Goal: Find specific page/section: Find specific page/section

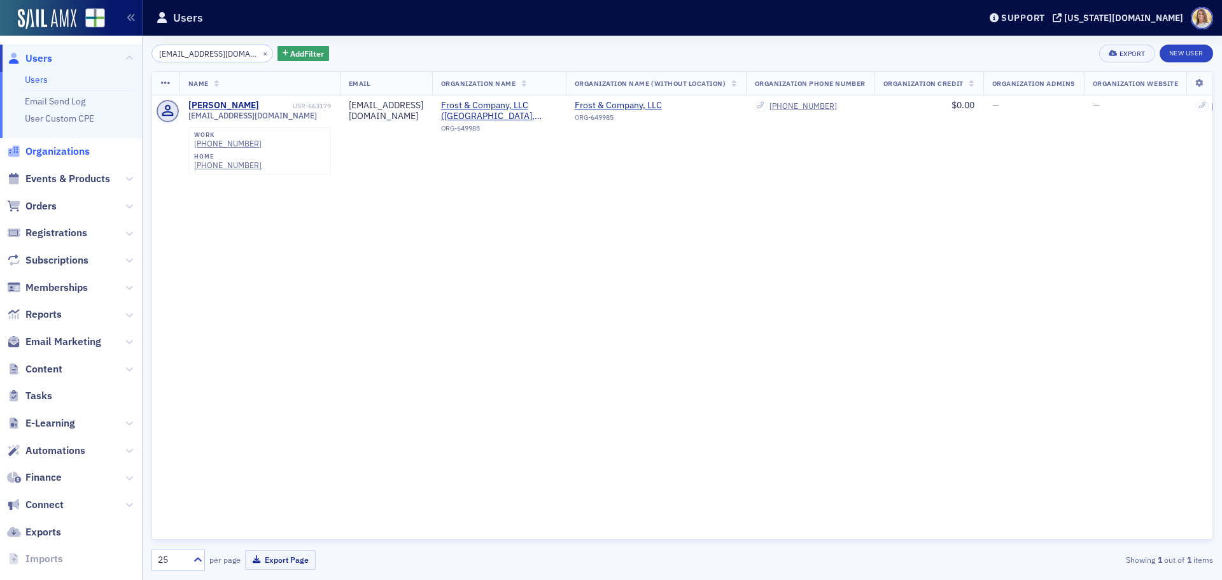
click at [60, 153] on span "Organizations" at bounding box center [57, 151] width 64 height 14
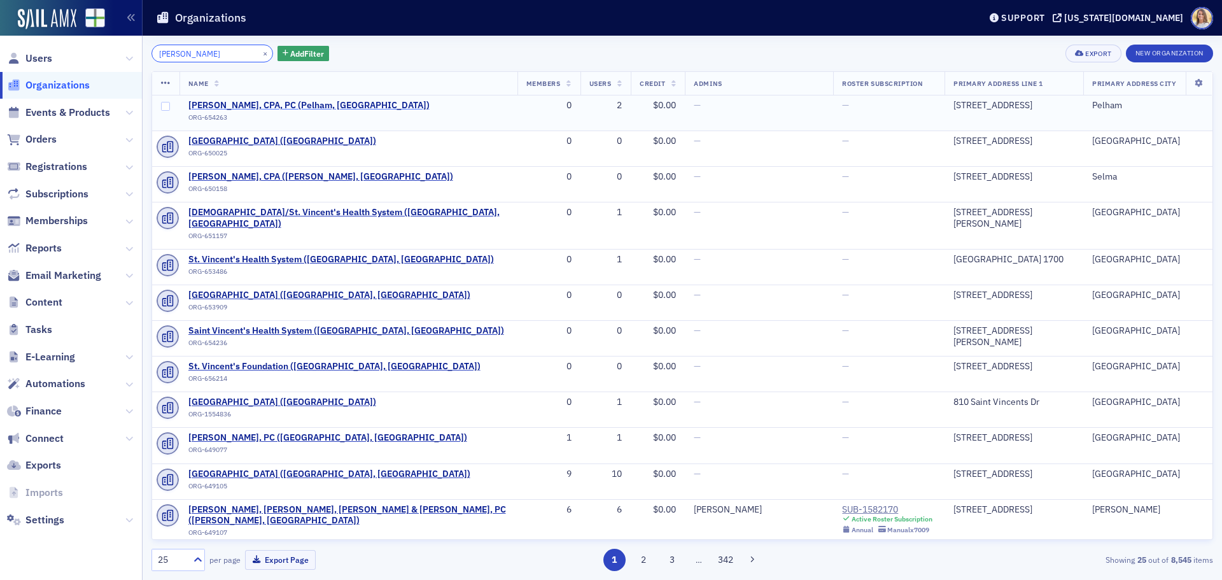
type input "[PERSON_NAME]"
drag, startPoint x: 274, startPoint y: 105, endPoint x: 292, endPoint y: 113, distance: 19.6
click at [274, 105] on span "[PERSON_NAME], CPA, PC (Pelham, [GEOGRAPHIC_DATA])" at bounding box center [308, 105] width 241 height 11
select select "US"
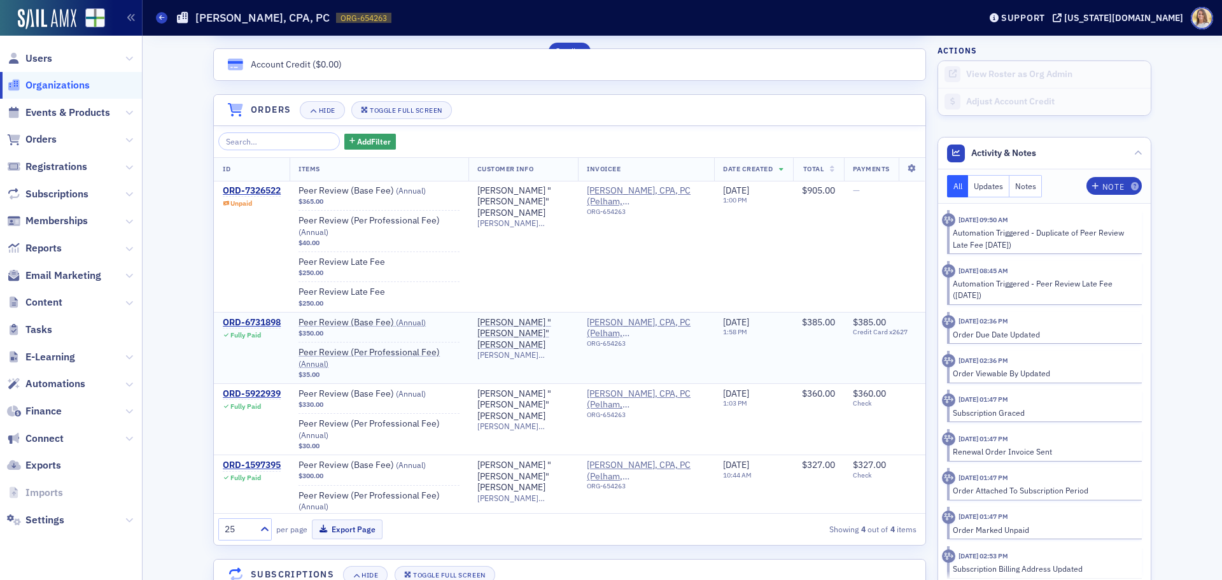
scroll to position [1, 0]
click at [503, 201] on div "[PERSON_NAME] "[PERSON_NAME]" [PERSON_NAME]" at bounding box center [523, 202] width 92 height 34
click at [261, 194] on div "ORD-7326522" at bounding box center [252, 190] width 58 height 11
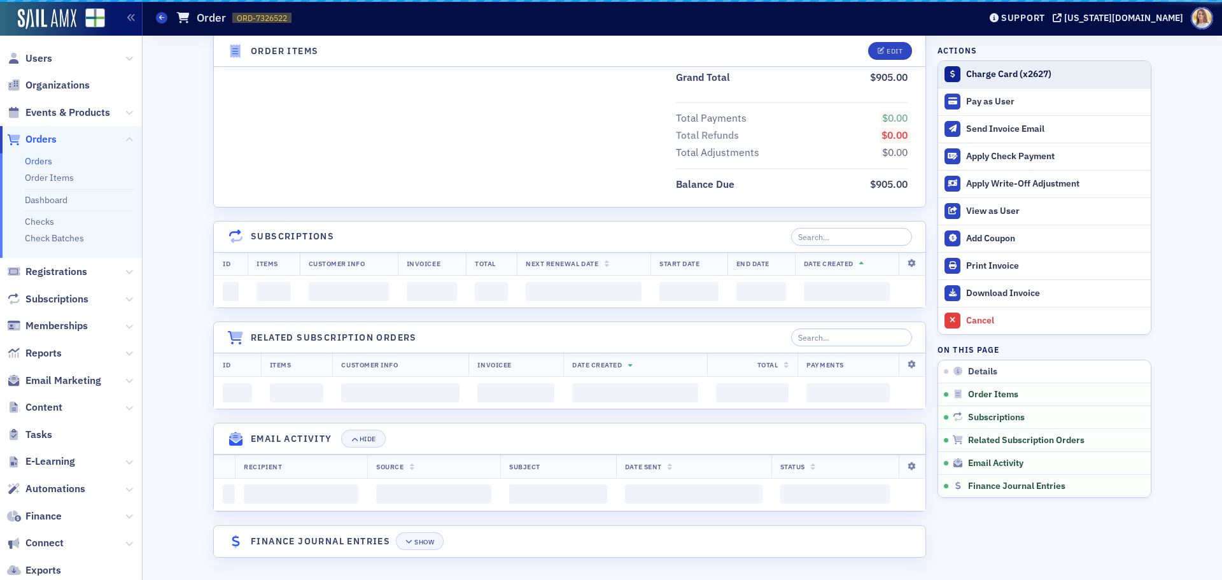
scroll to position [826, 0]
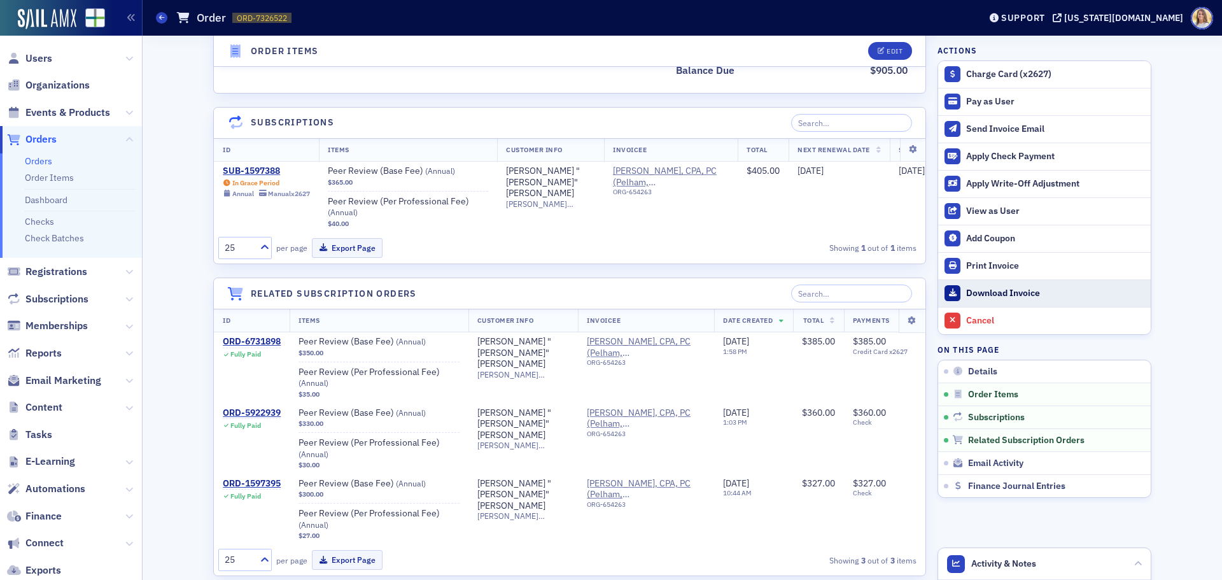
click at [1017, 292] on div "Download Invoice" at bounding box center [1055, 293] width 178 height 11
click at [55, 90] on span "Organizations" at bounding box center [57, 85] width 64 height 14
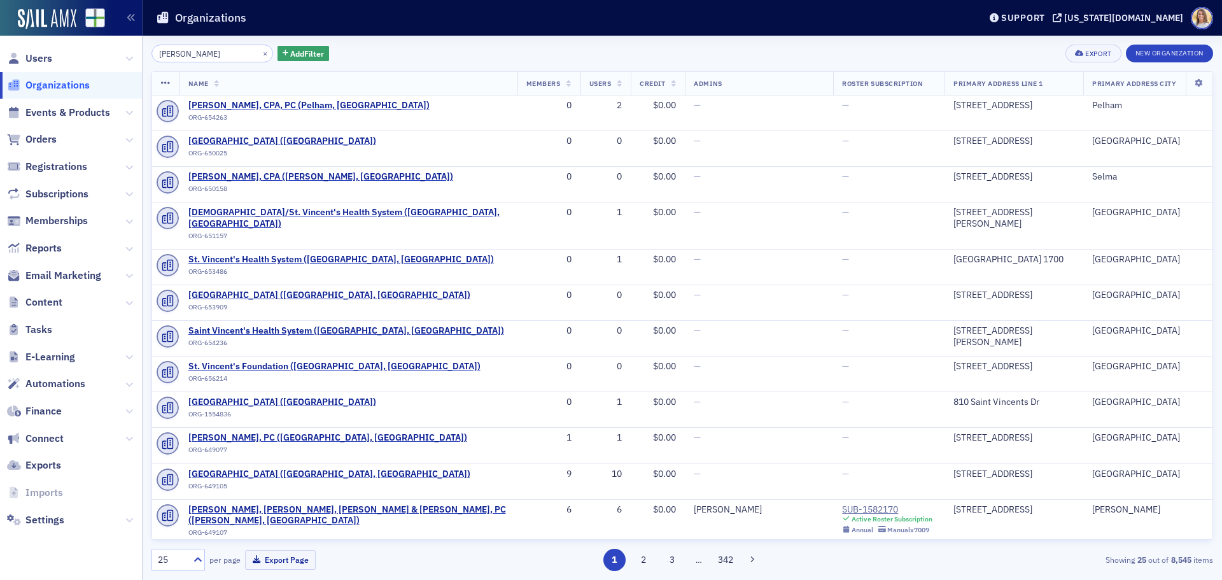
drag, startPoint x: 198, startPoint y: 52, endPoint x: -41, endPoint y: 62, distance: 239.5
click at [0, 62] on html "Users Organizations Events & Products Orders Registrations Subscriptions Member…" at bounding box center [611, 290] width 1222 height 580
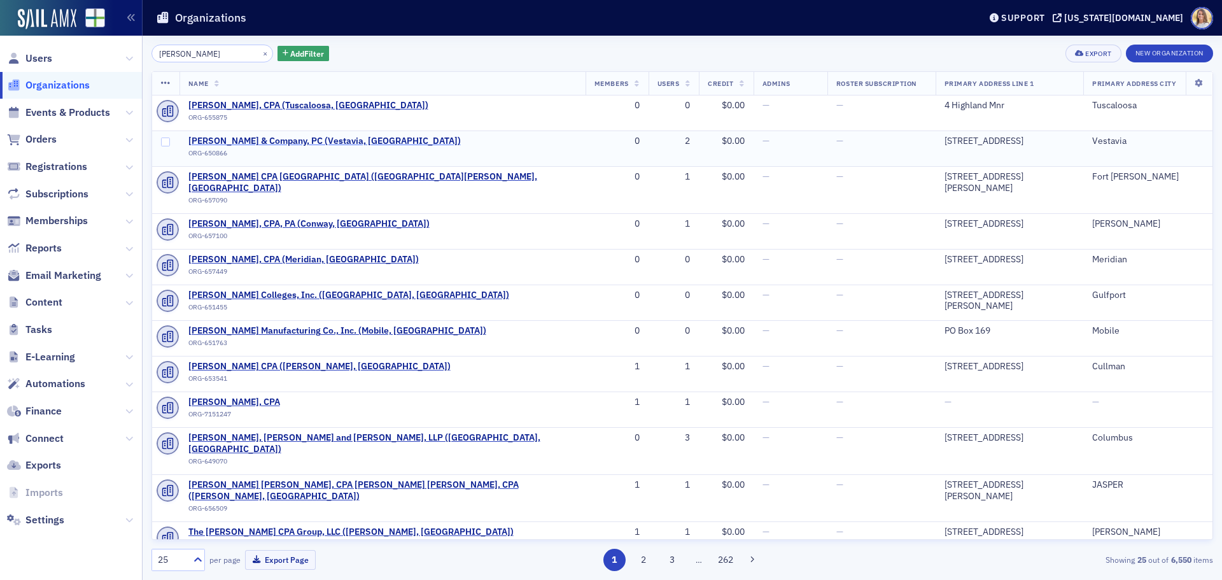
type input "[PERSON_NAME]"
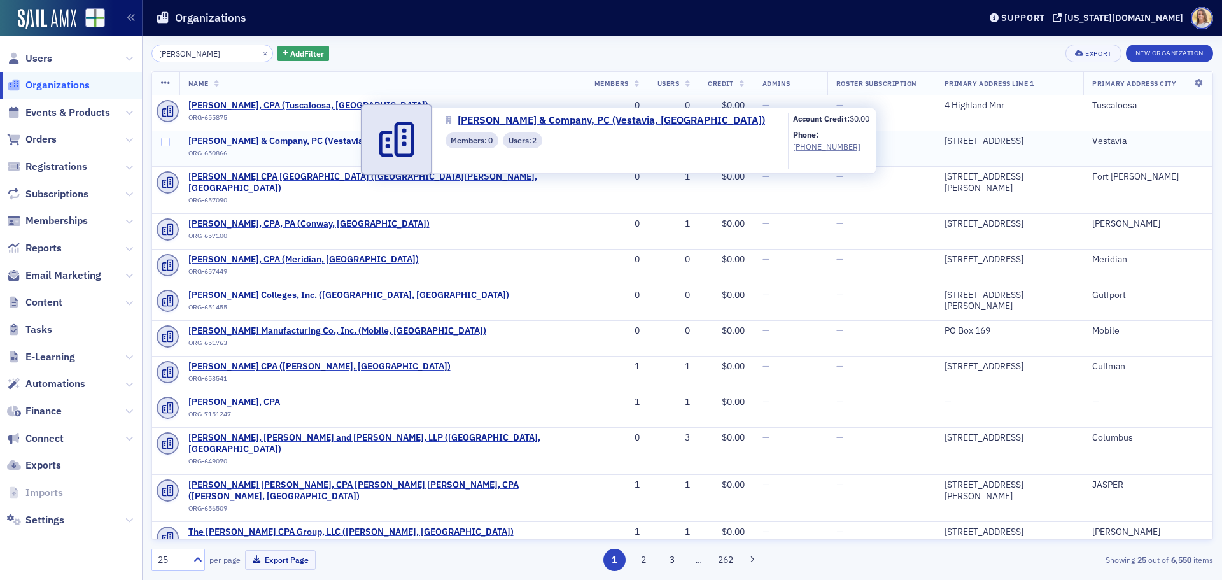
click at [274, 142] on span "[PERSON_NAME] & Company, PC (Vestavia, [GEOGRAPHIC_DATA])" at bounding box center [324, 141] width 272 height 11
select select "US"
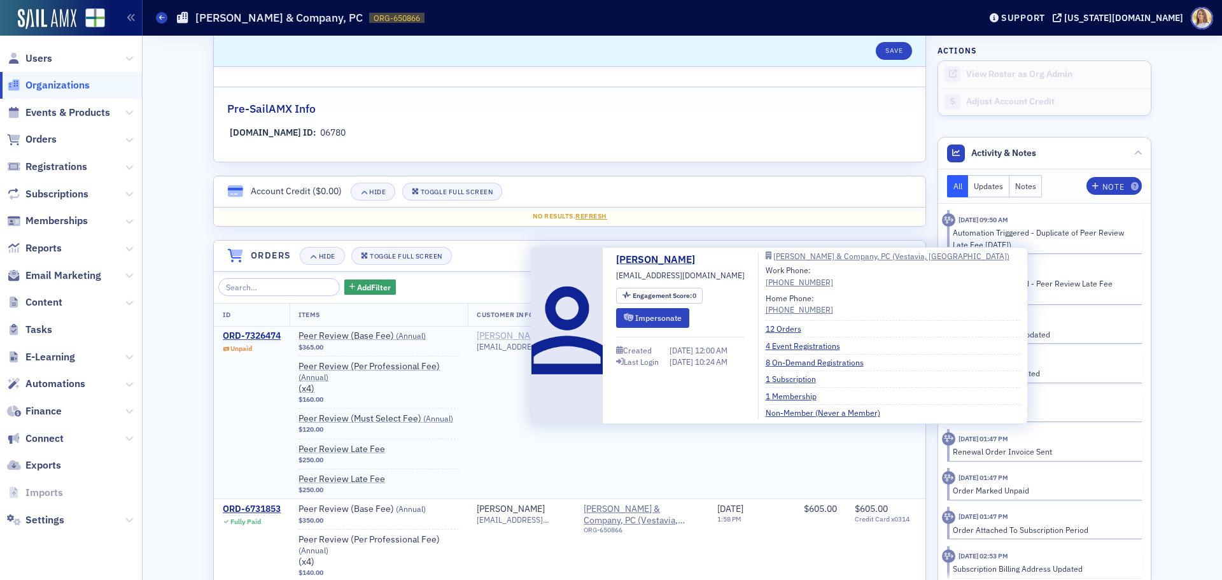
scroll to position [700, 0]
click at [505, 330] on div "[PERSON_NAME]" at bounding box center [511, 335] width 68 height 11
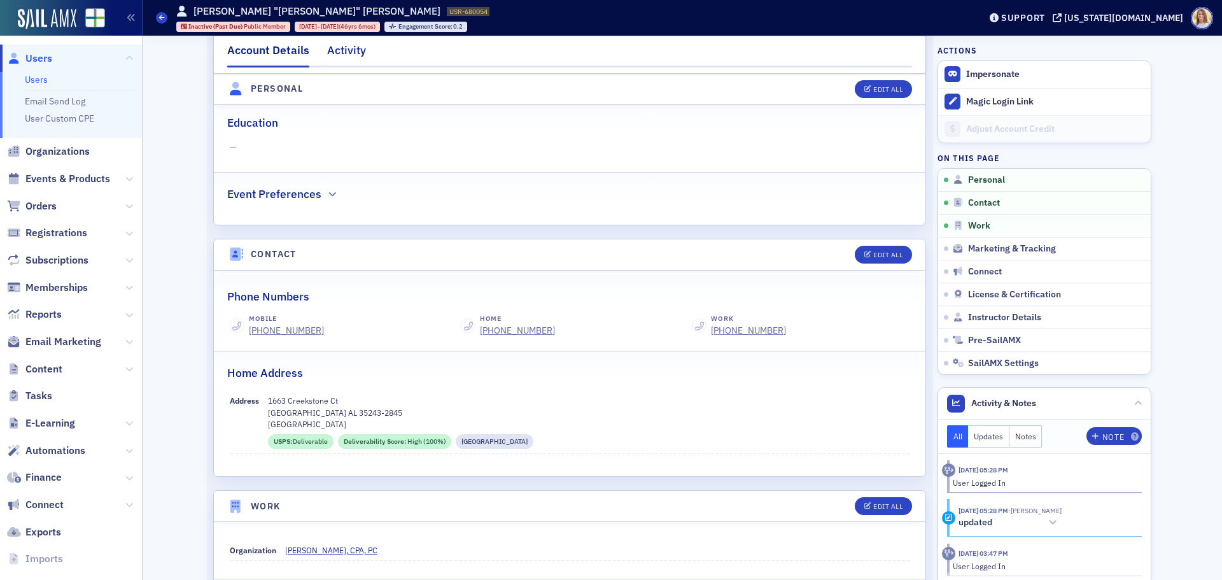
click at [349, 52] on div "Activity" at bounding box center [346, 54] width 39 height 24
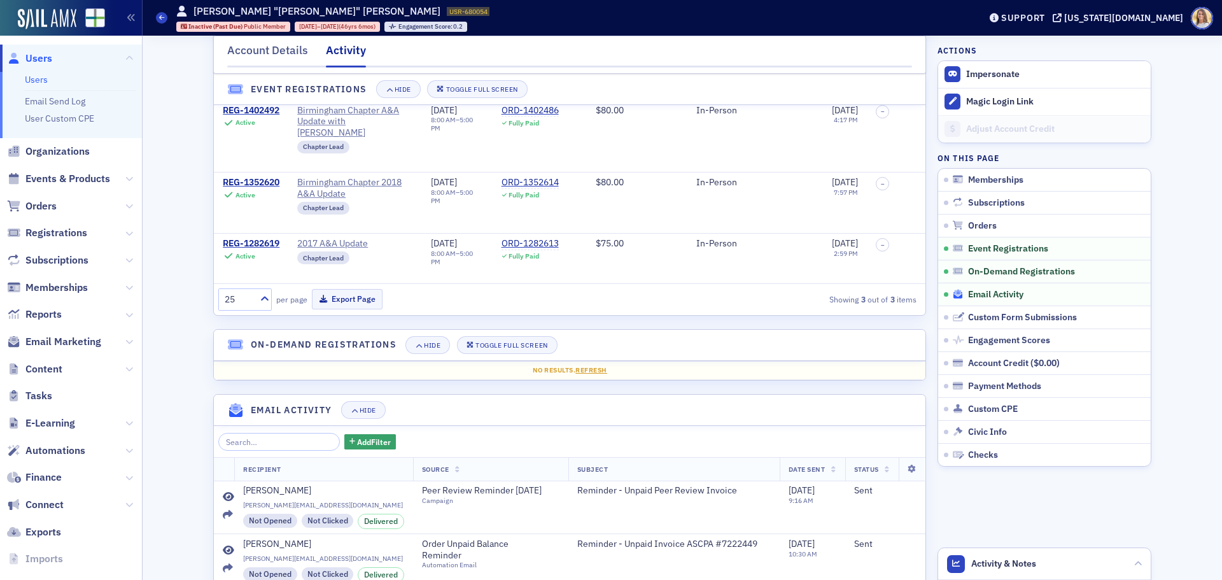
click at [992, 295] on span "Email Activity" at bounding box center [995, 294] width 55 height 11
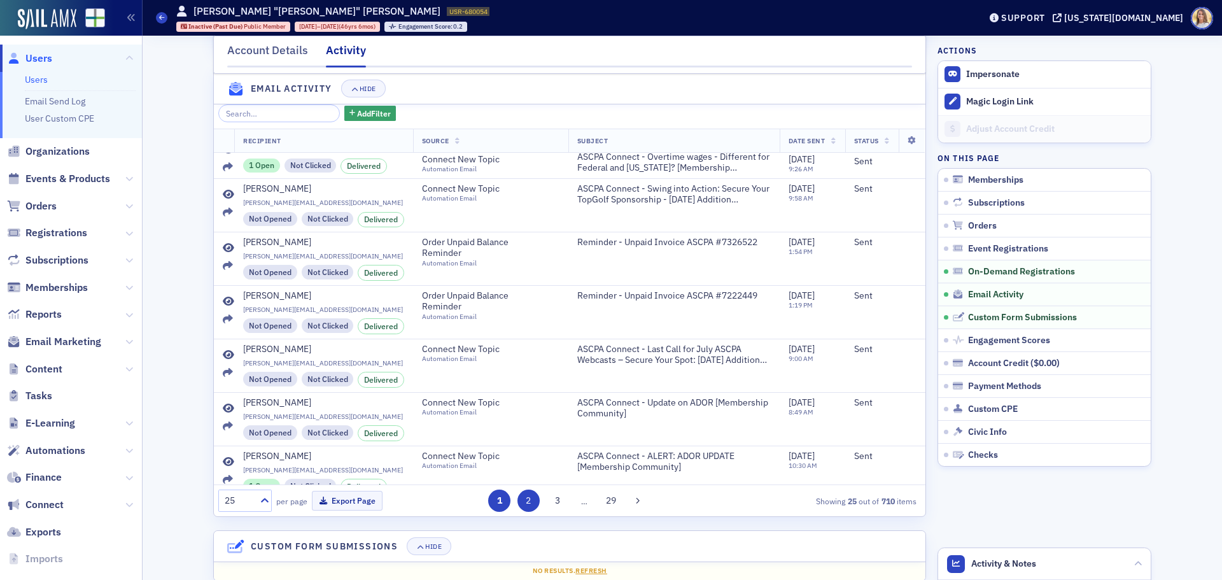
scroll to position [988, 0]
click at [533, 512] on button "2" at bounding box center [528, 500] width 22 height 22
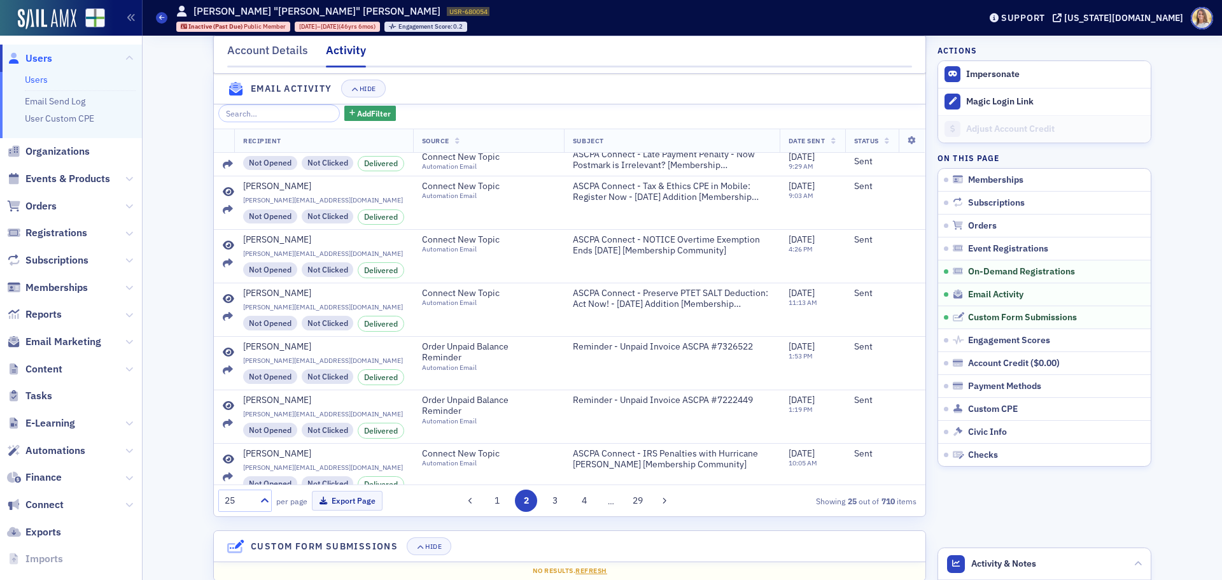
scroll to position [0, 0]
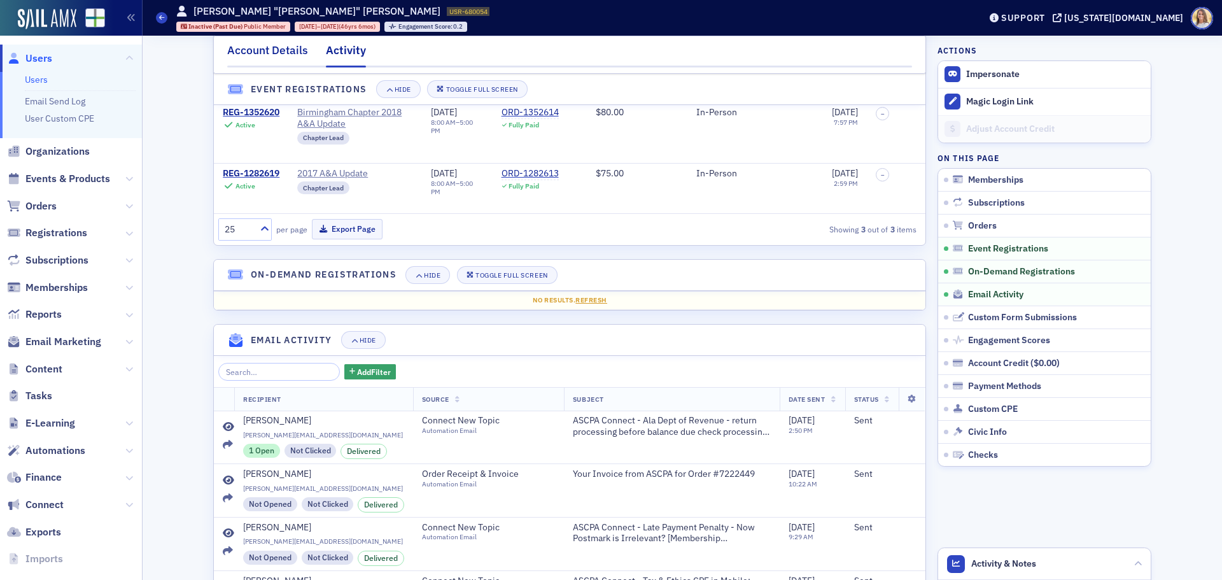
click at [279, 48] on div "Account Details" at bounding box center [267, 54] width 81 height 24
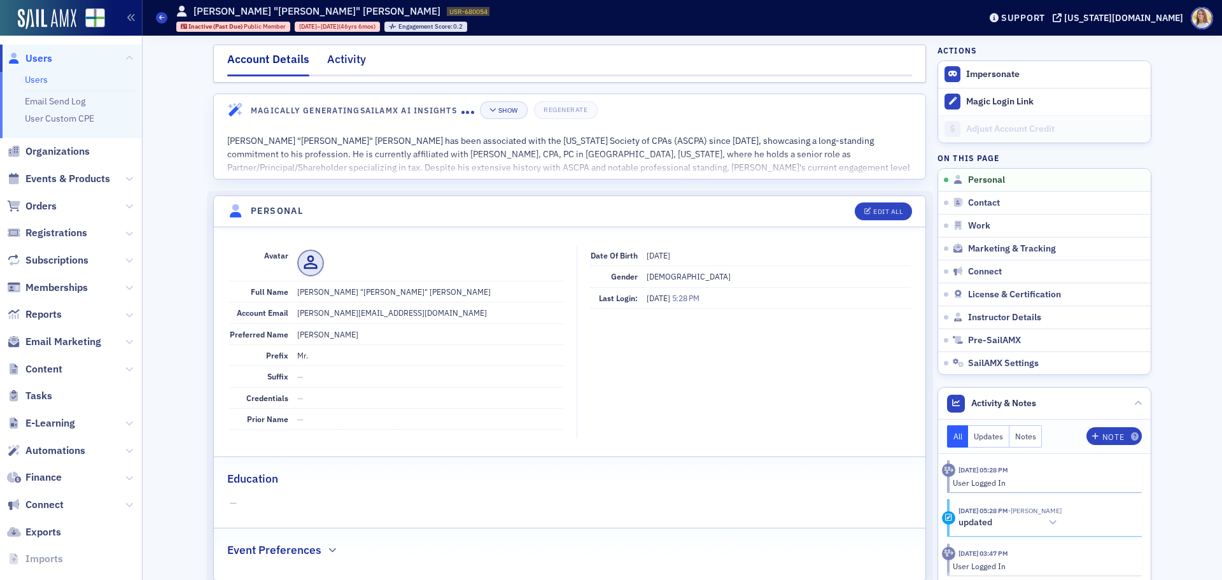
click at [341, 55] on div "Activity" at bounding box center [346, 63] width 39 height 24
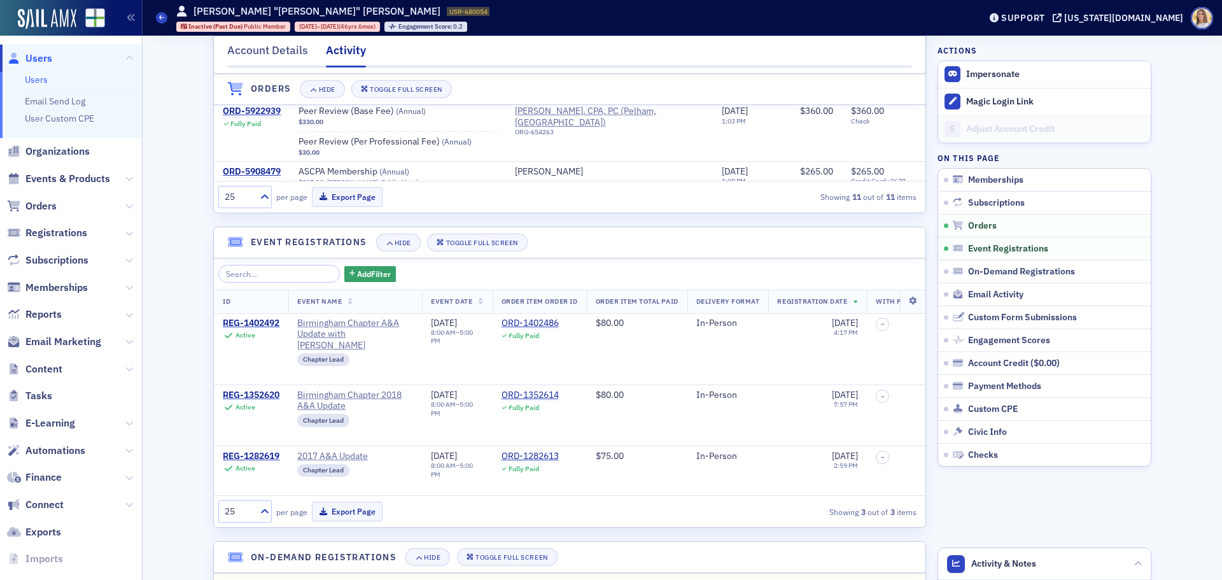
scroll to position [677, 0]
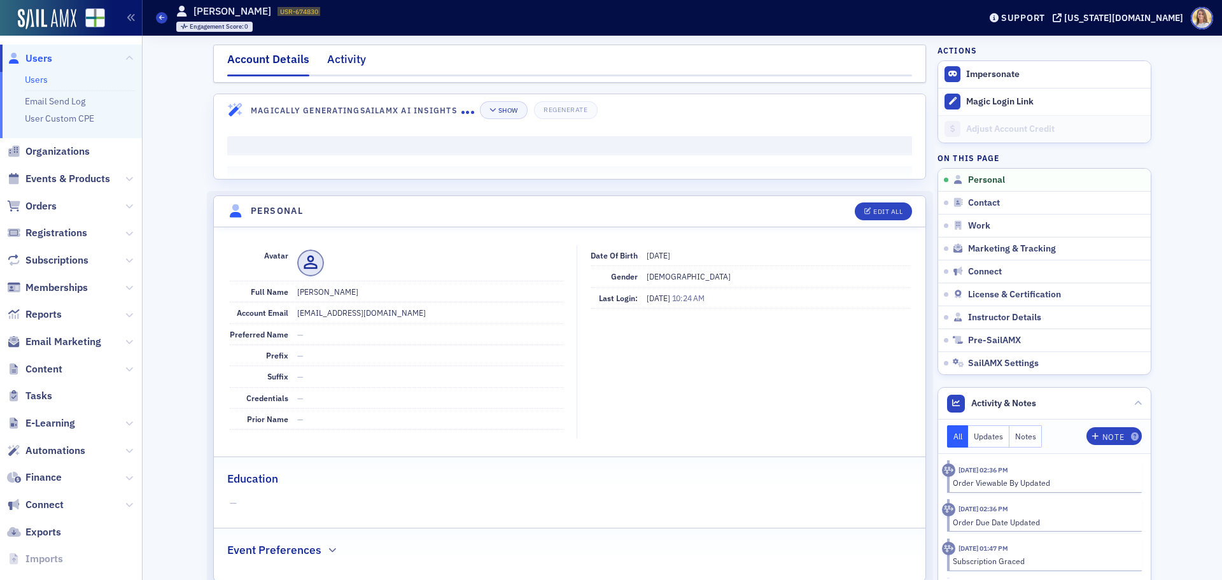
click at [344, 62] on div "Activity" at bounding box center [346, 63] width 39 height 24
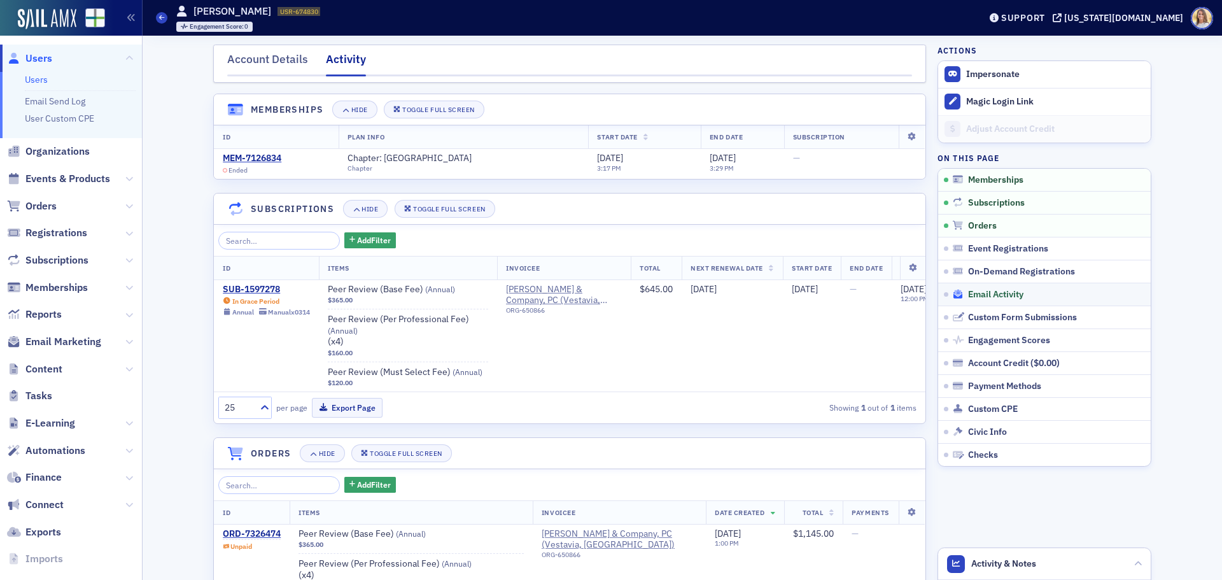
click at [1008, 291] on span "Email Activity" at bounding box center [995, 294] width 55 height 11
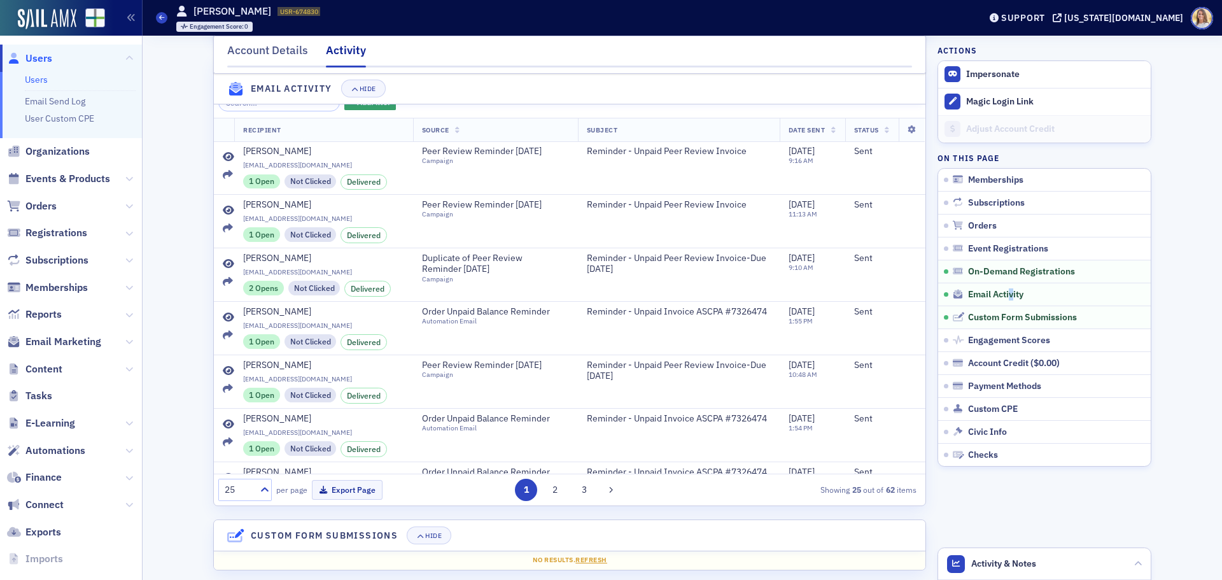
scroll to position [1591, 0]
